Goal: Information Seeking & Learning: Learn about a topic

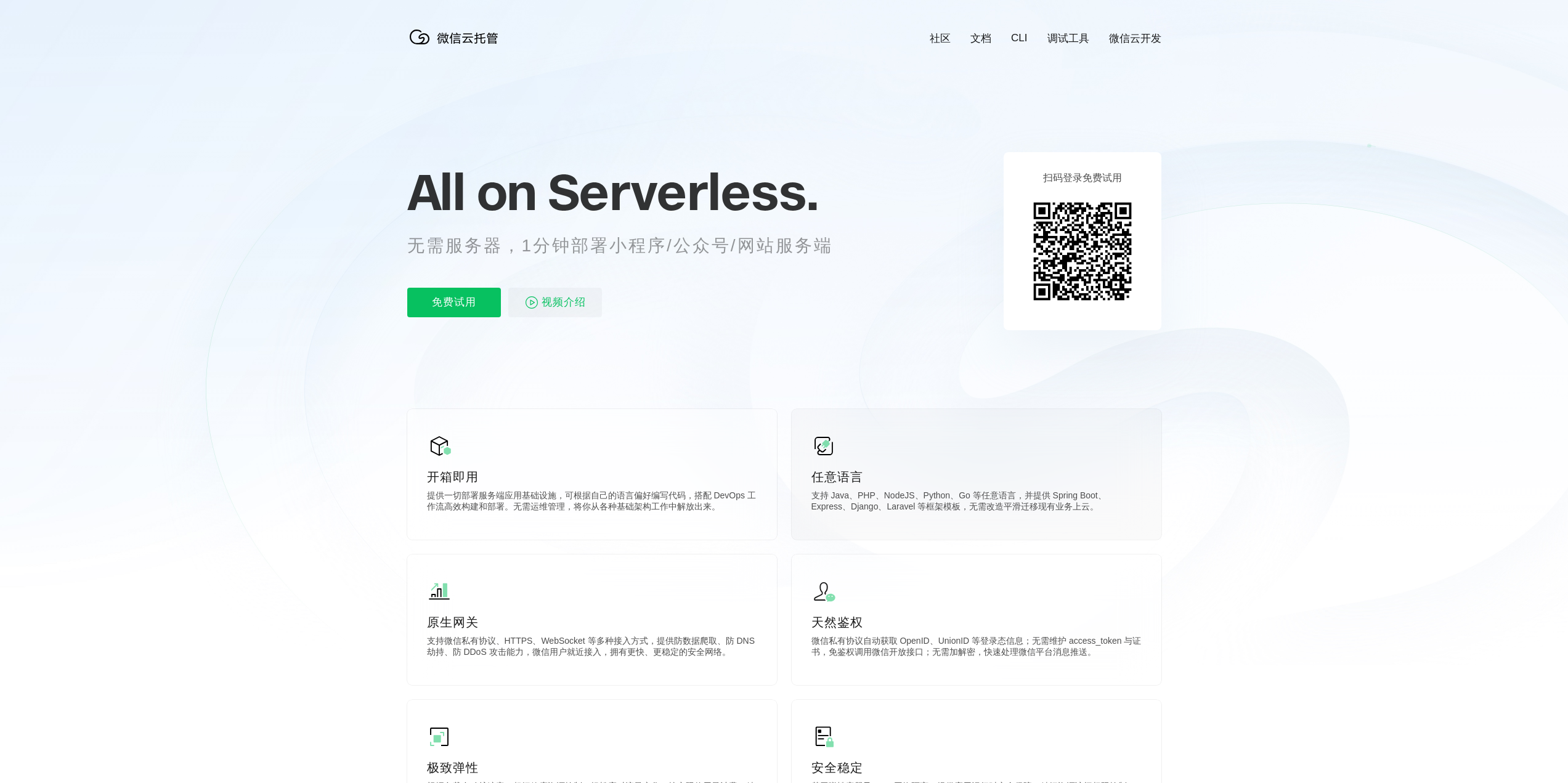
scroll to position [0, 2191]
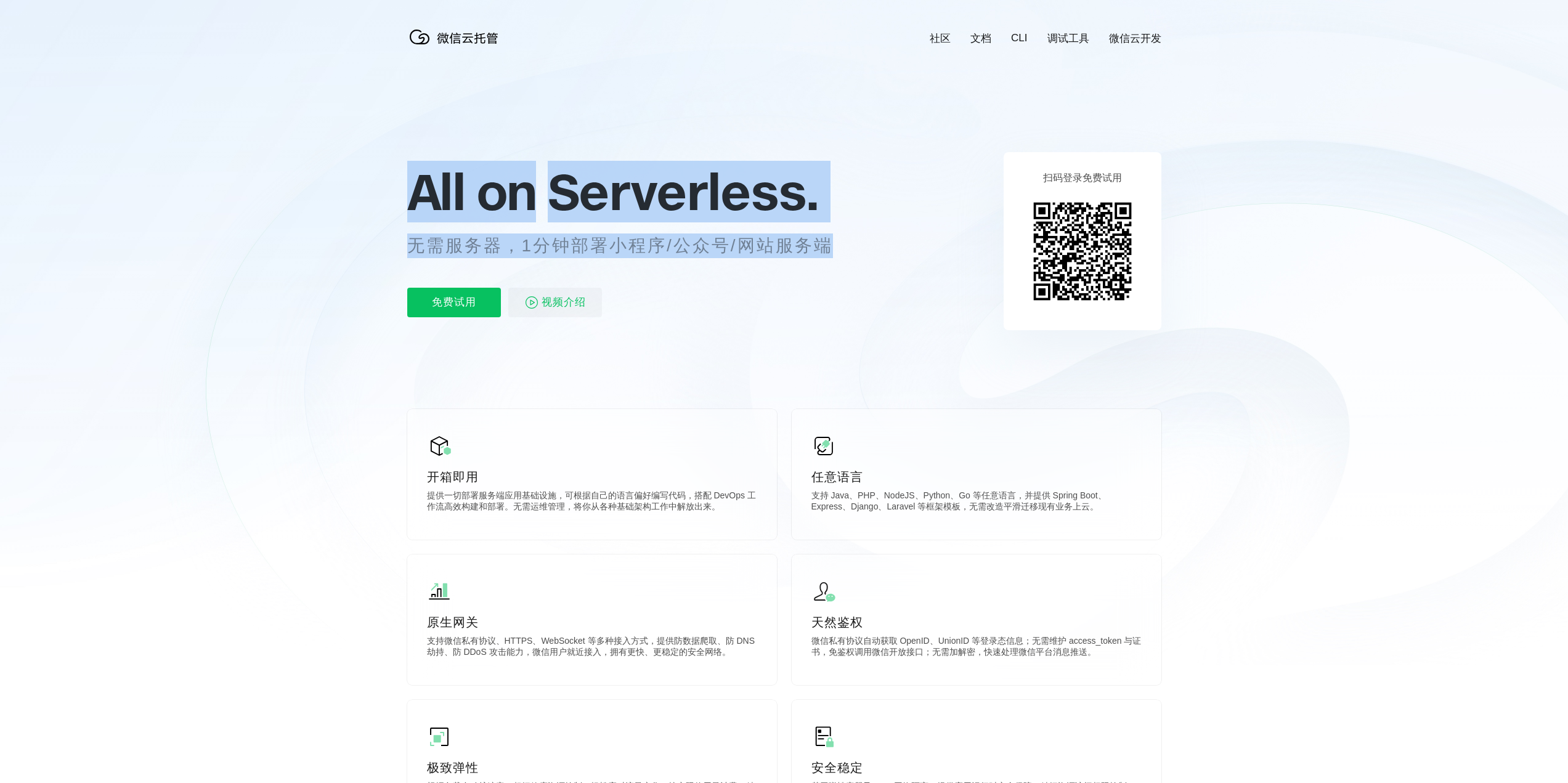
drag, startPoint x: 417, startPoint y: 200, endPoint x: 854, endPoint y: 243, distance: 439.1
click at [854, 243] on div "All on Serverless. 无需服务器，1分钟部署小程序/公众号/网站服务端 免费试用 视频介绍" at bounding box center [635, 241] width 456 height 179
click at [854, 243] on p "无需服务器，1分钟部署小程序/公众号/网站服务端" at bounding box center [631, 245] width 449 height 24
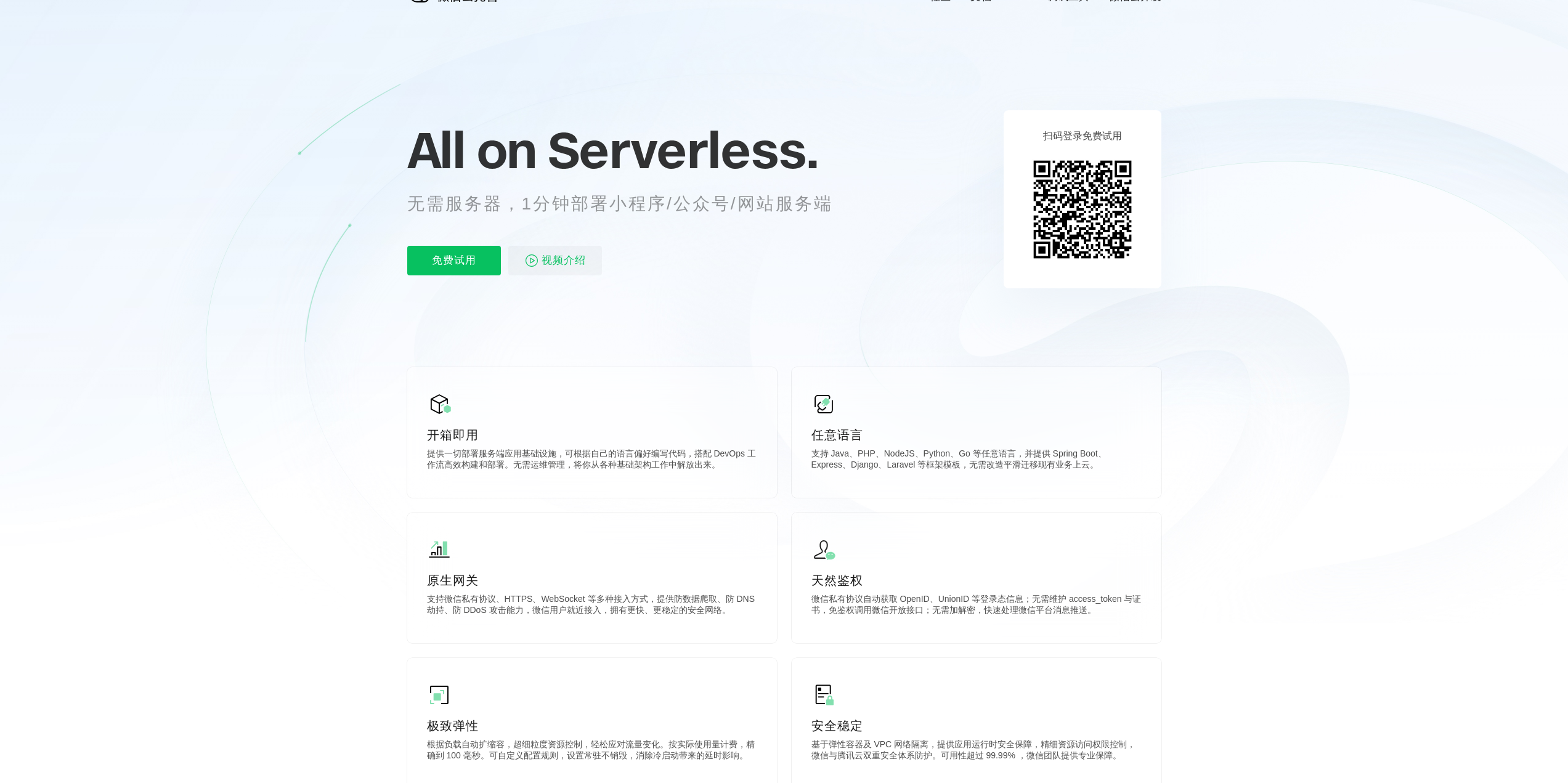
scroll to position [0, 0]
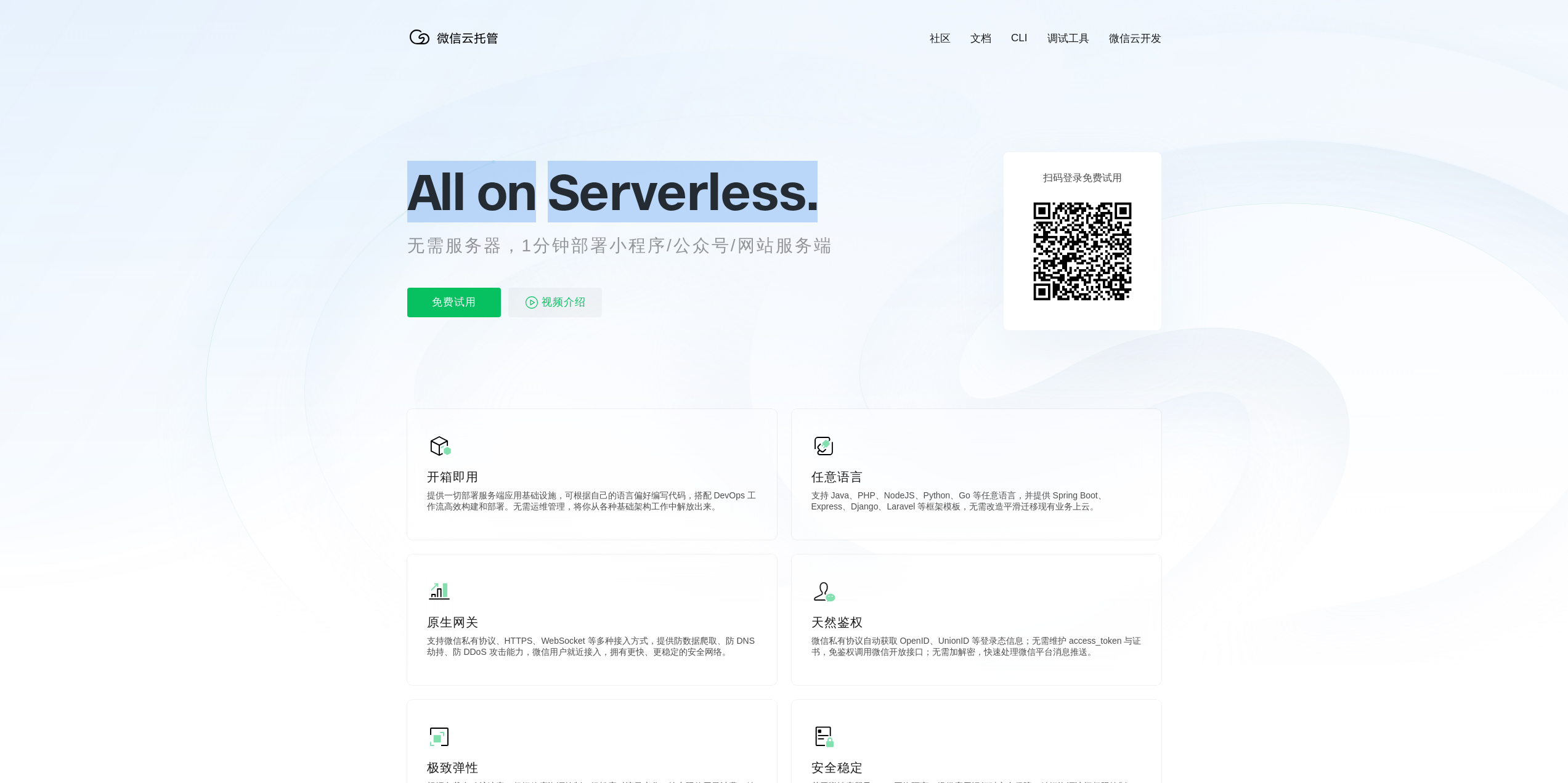
drag, startPoint x: 419, startPoint y: 187, endPoint x: 856, endPoint y: 198, distance: 437.1
click at [856, 198] on p "All on Serverless." at bounding box center [635, 191] width 456 height 54
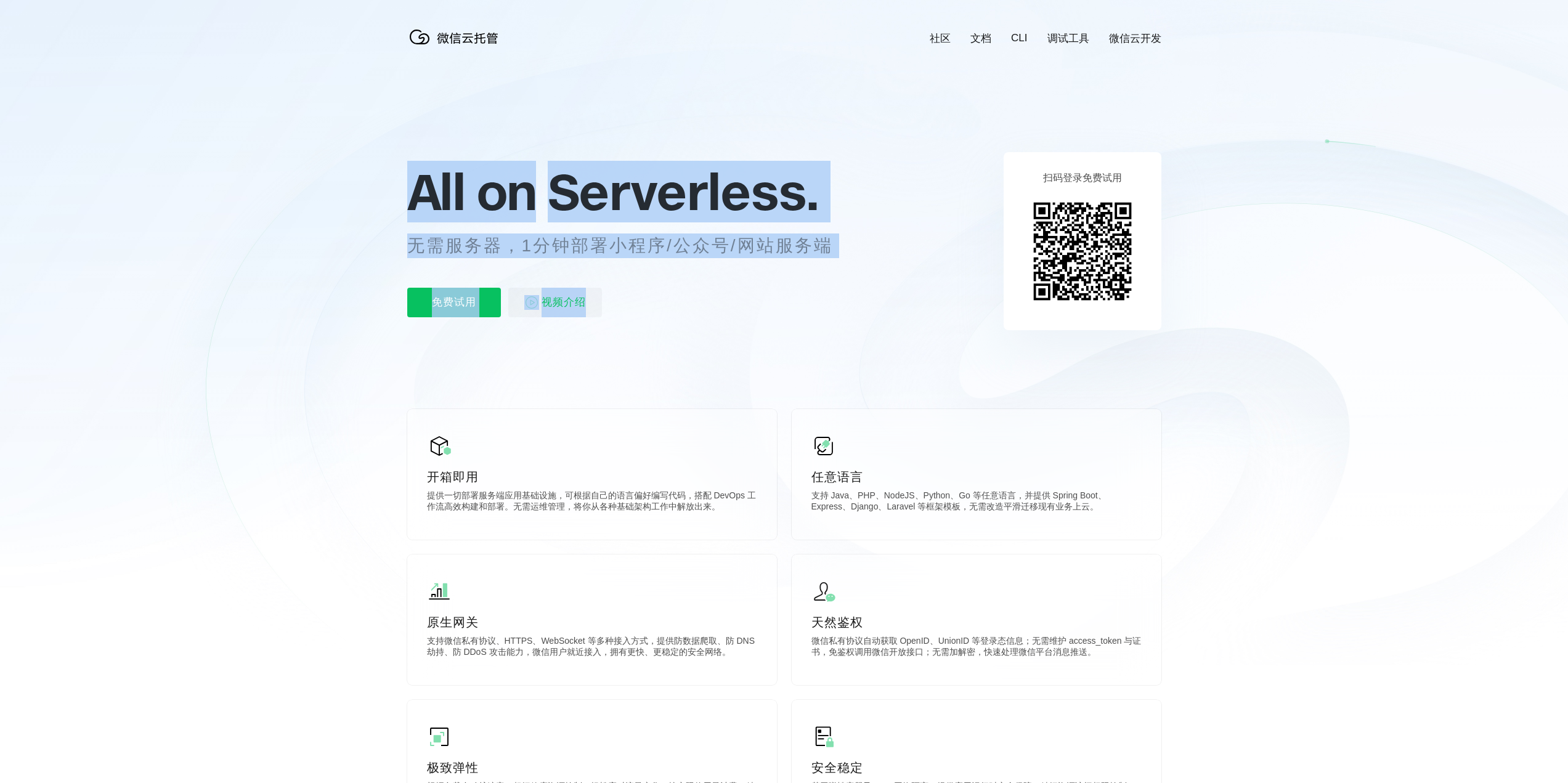
drag, startPoint x: 422, startPoint y: 195, endPoint x: 851, endPoint y: 273, distance: 436.0
click at [851, 273] on div "All on Serverless. 无需服务器，1分钟部署小程序/公众号/网站服务端 免费试用 视频介绍" at bounding box center [635, 241] width 456 height 179
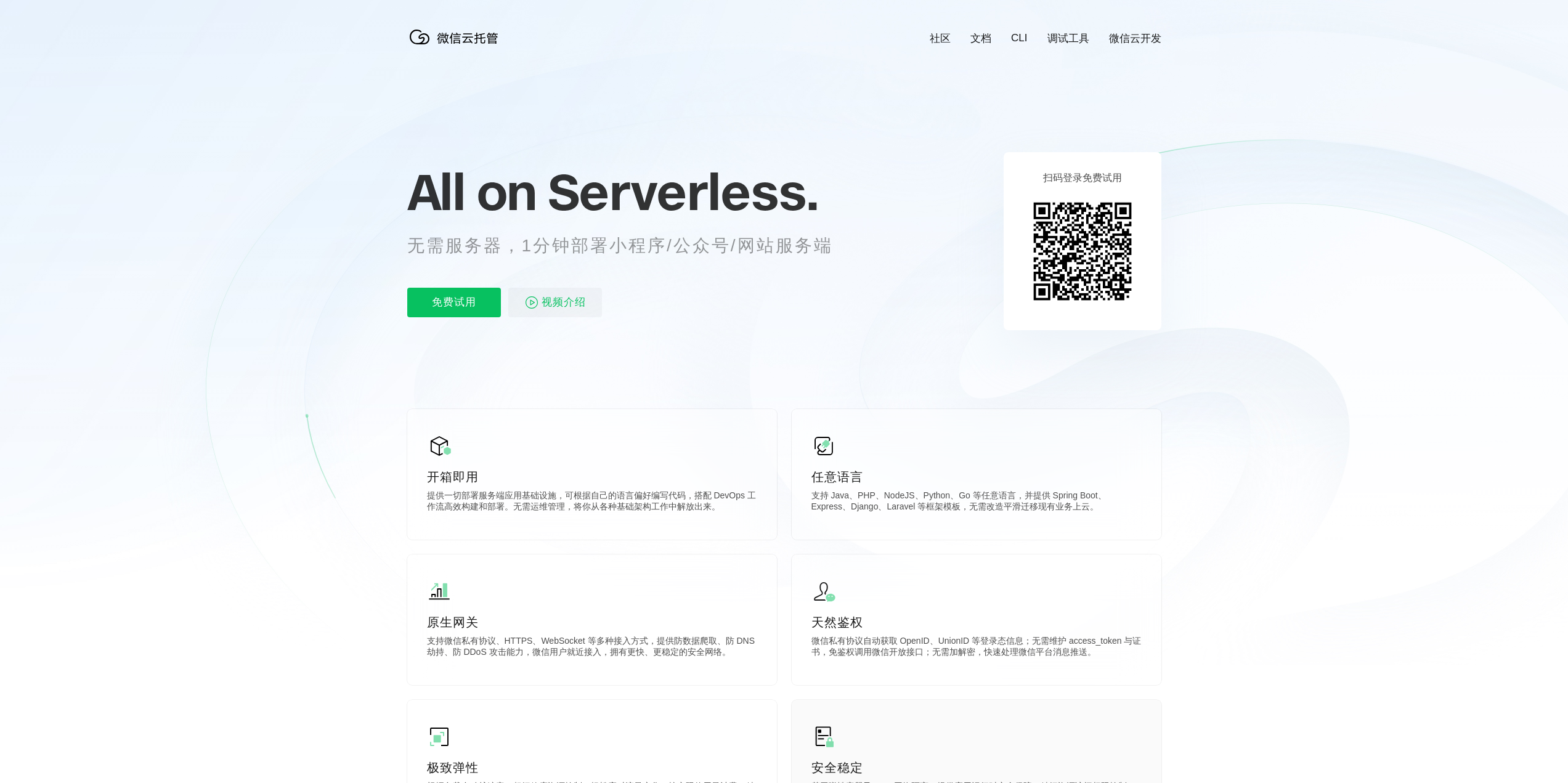
click at [999, 750] on div "安全稳定 基于弹性容器及 VPC 网络隔离，提供应用运行时安全保障，精细资源访问权限控制，微信与腾讯云双重安全体系防护。可用性超过 99.99% ，微信团队提…" at bounding box center [977, 765] width 370 height 131
click at [258, 416] on icon at bounding box center [784, 333] width 1183 height 666
click at [978, 43] on link "文档" at bounding box center [981, 38] width 21 height 14
